Goal: Navigation & Orientation: Find specific page/section

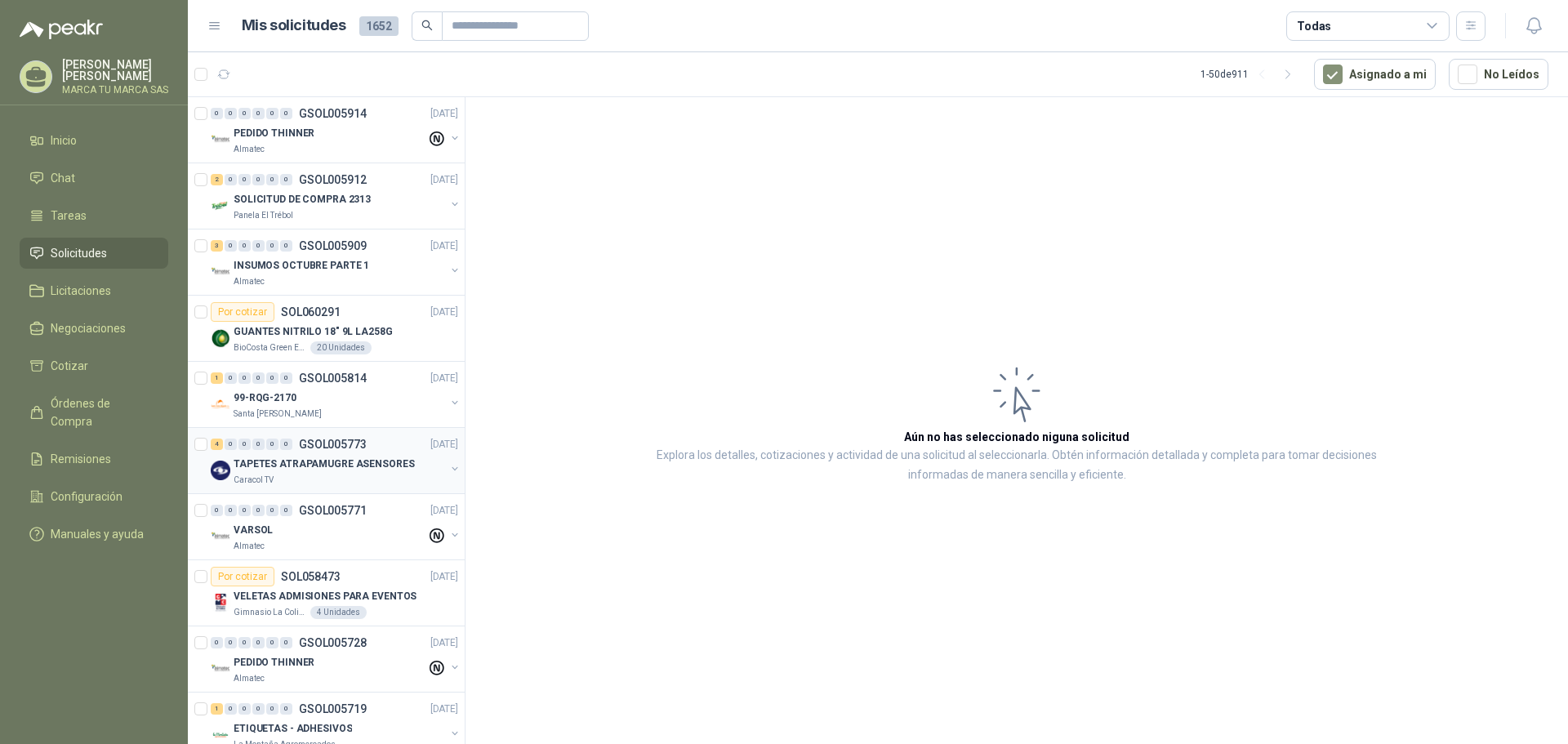
click at [364, 469] on p "TAPETES ATRAPAMUGRE ASENSORES" at bounding box center [325, 465] width 181 height 16
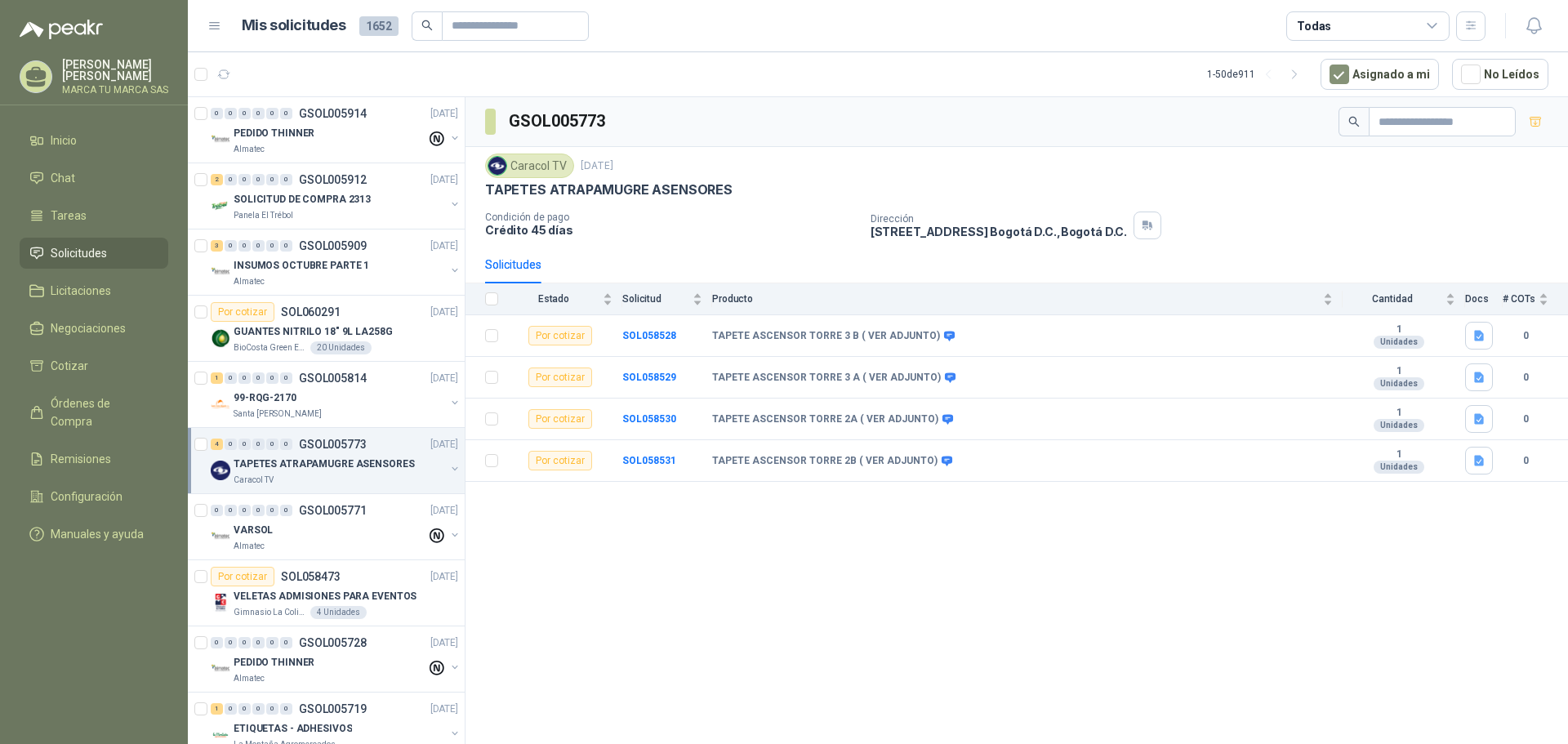
scroll to position [327, 0]
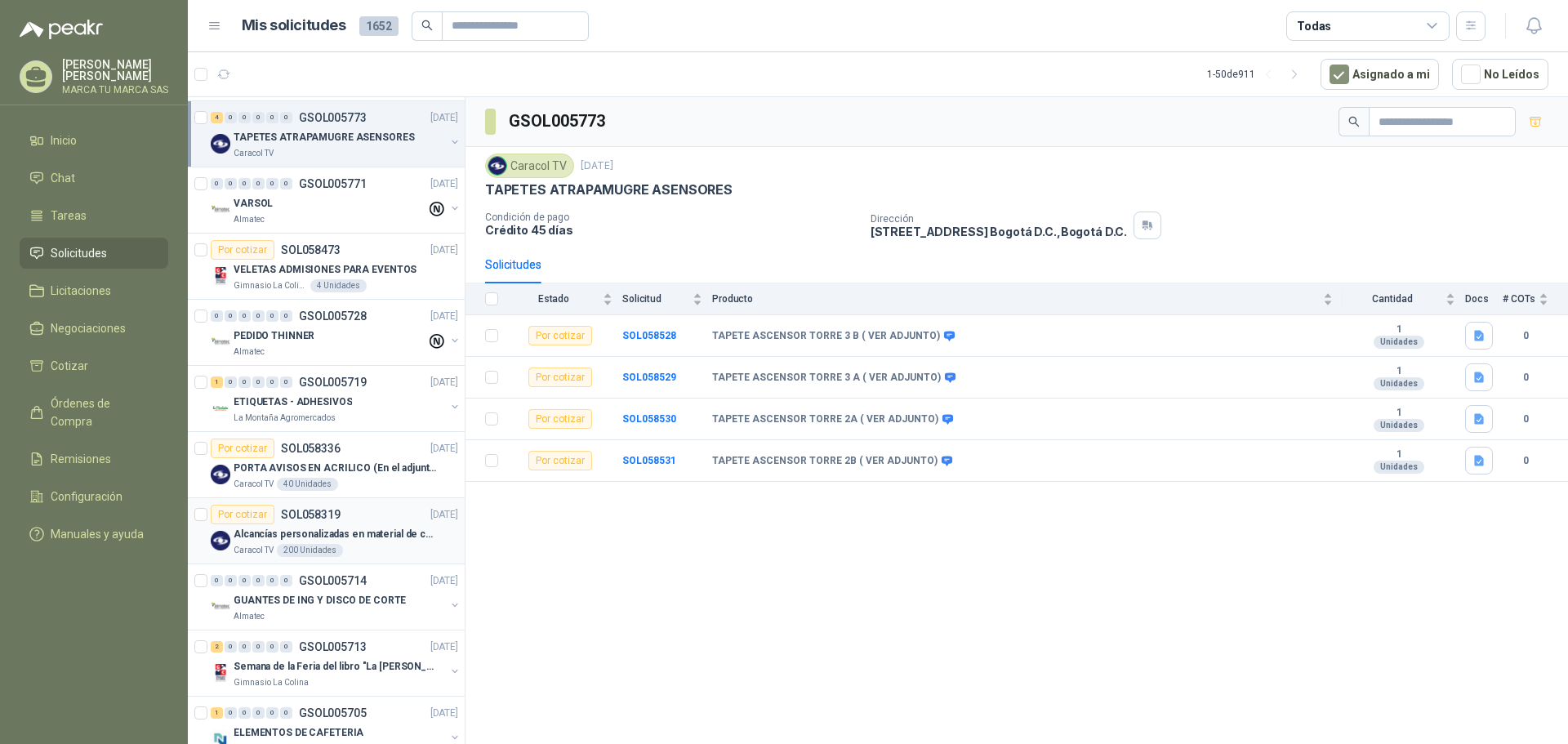
click at [365, 541] on p "Alcancías personalizadas en material de cerámica (VER ADJUNTO)" at bounding box center [336, 535] width 204 height 16
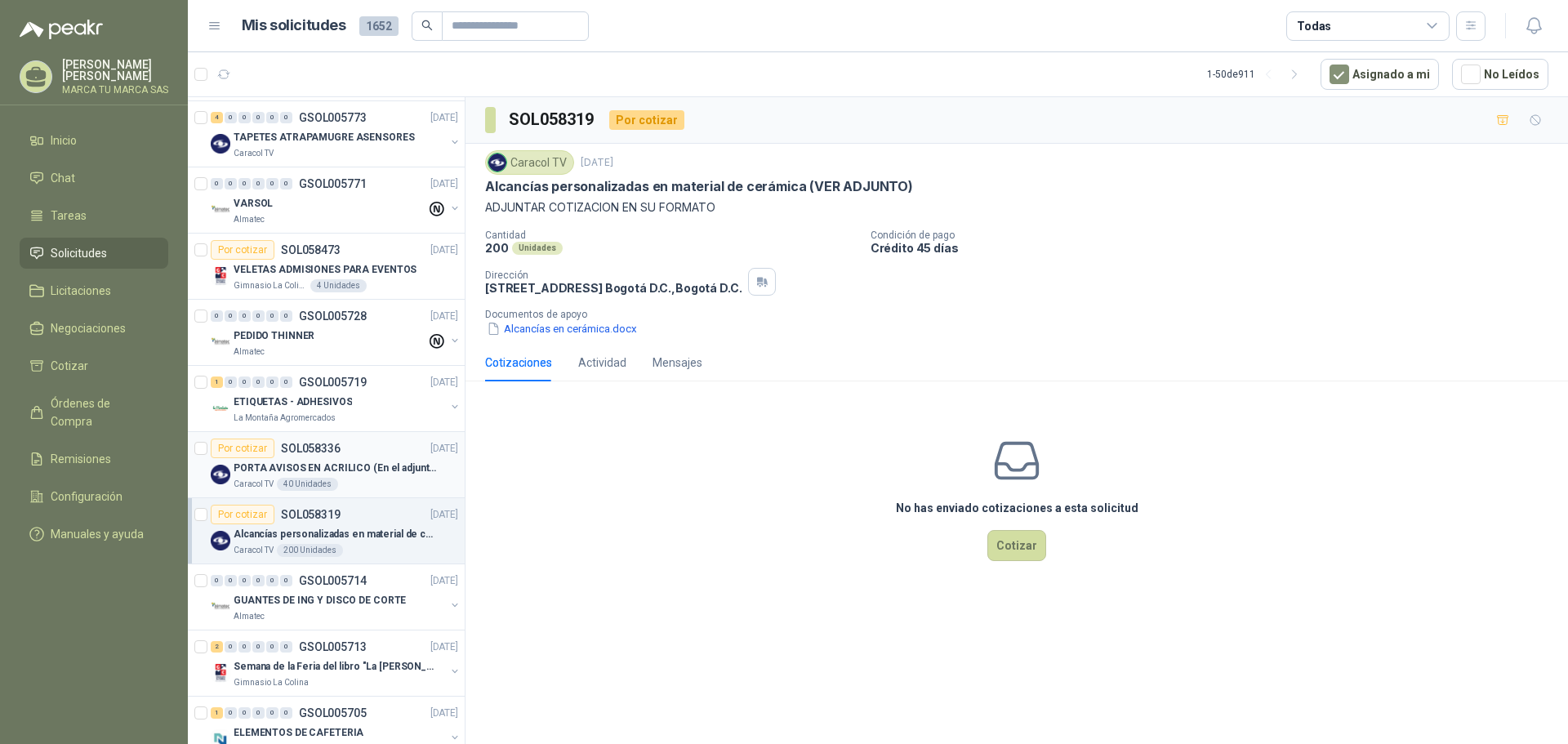
click at [352, 469] on p "PORTA AVISOS EN ACRILICO (En el adjunto mas informacion)" at bounding box center [336, 468] width 204 height 16
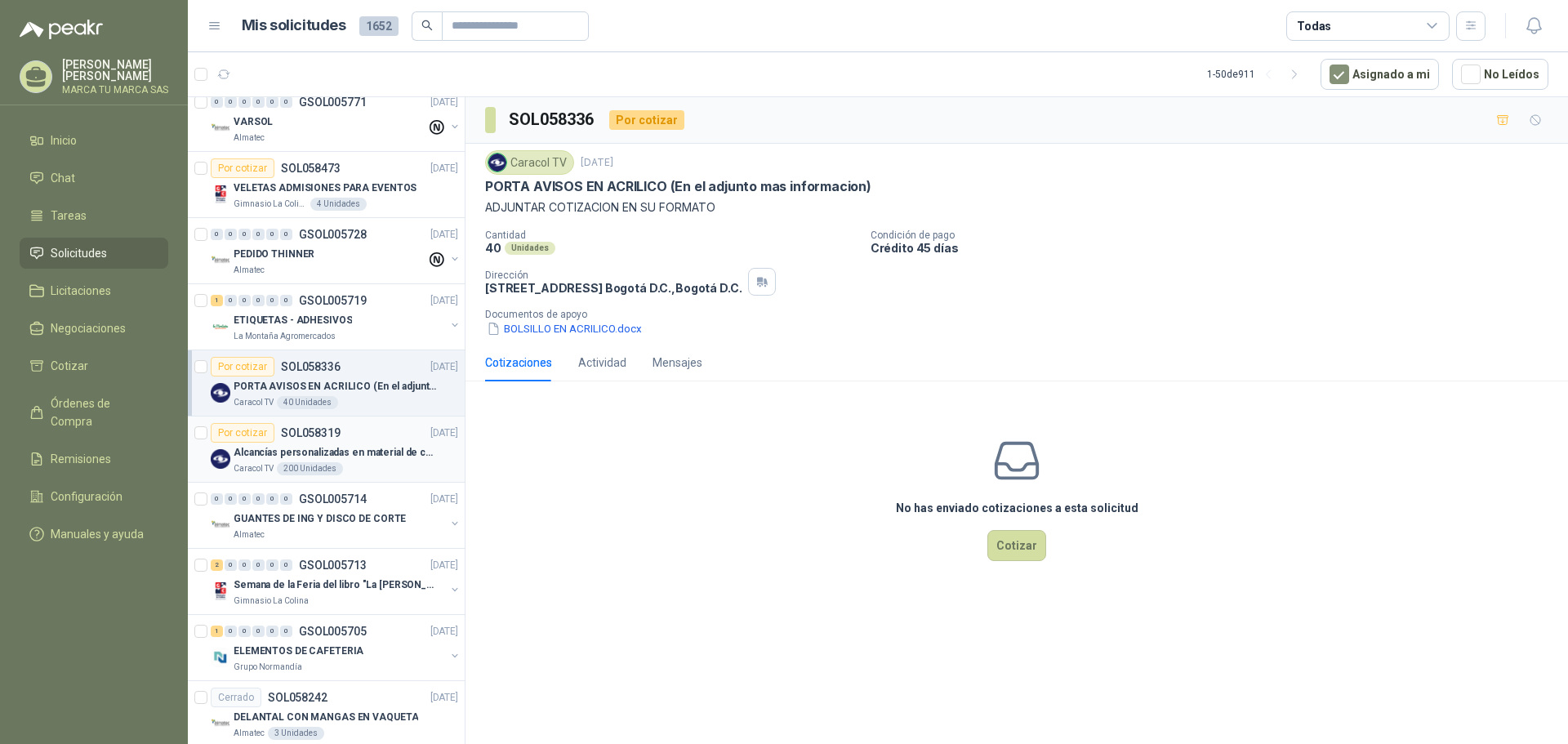
scroll to position [245, 0]
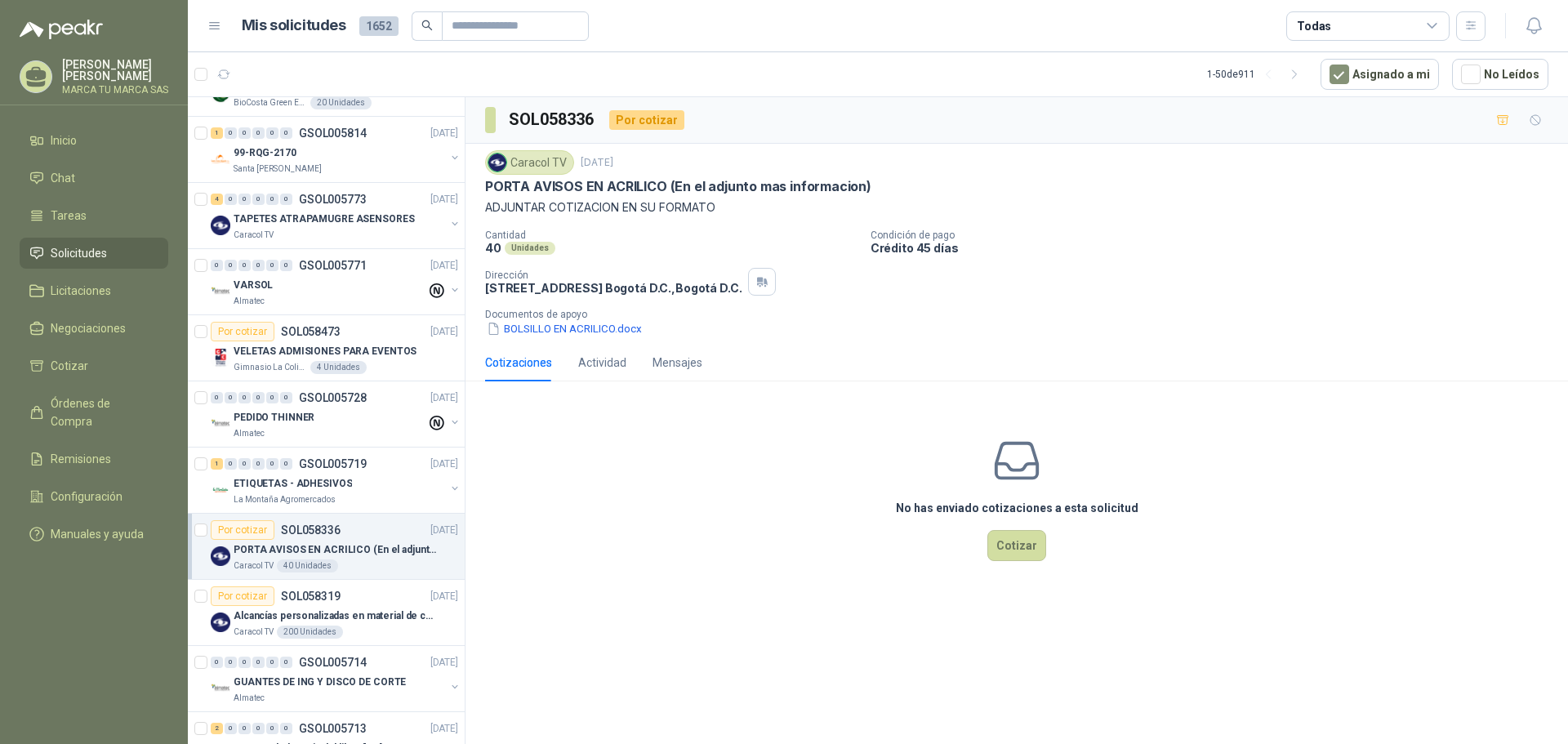
drag, startPoint x: 1228, startPoint y: 183, endPoint x: 390, endPoint y: 51, distance: 848.3
click at [1228, 183] on div "PORTA AVISOS EN ACRILICO (En el adjunto mas informacion)" at bounding box center [1017, 186] width 1064 height 18
